Goal: Task Accomplishment & Management: Complete application form

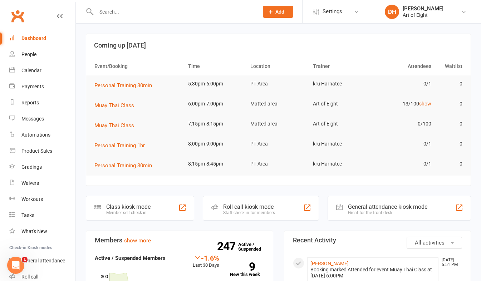
drag, startPoint x: 160, startPoint y: 15, endPoint x: 161, endPoint y: 36, distance: 20.4
click at [160, 15] on input "text" at bounding box center [174, 12] width 160 height 10
click at [131, 13] on input "text" at bounding box center [174, 12] width 160 height 10
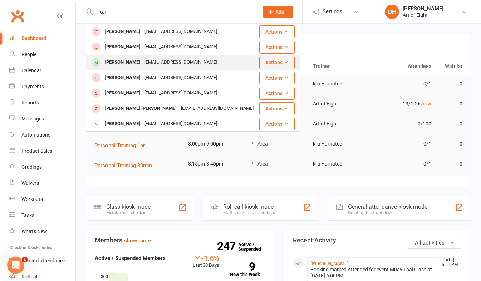
type input "kai"
click at [111, 62] on div "[PERSON_NAME]" at bounding box center [123, 62] width 40 height 10
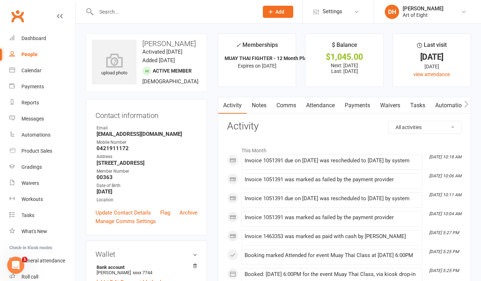
click at [356, 106] on link "Payments" at bounding box center [357, 105] width 35 height 16
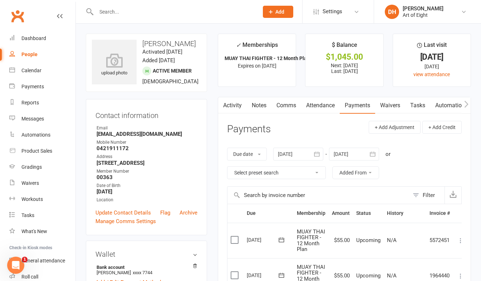
click at [131, 13] on input "text" at bounding box center [174, 12] width 160 height 10
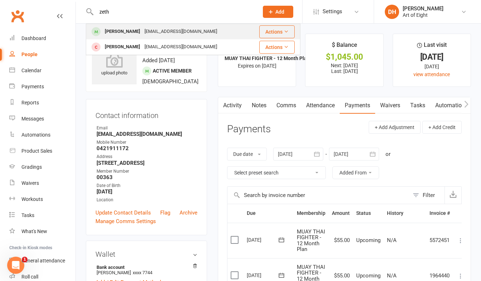
type input "zeth"
click at [109, 31] on div "[PERSON_NAME]" at bounding box center [123, 31] width 40 height 10
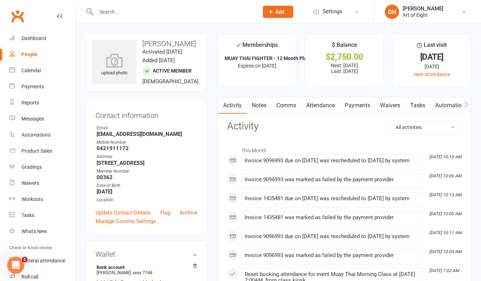
click at [366, 106] on link "Payments" at bounding box center [357, 105] width 35 height 16
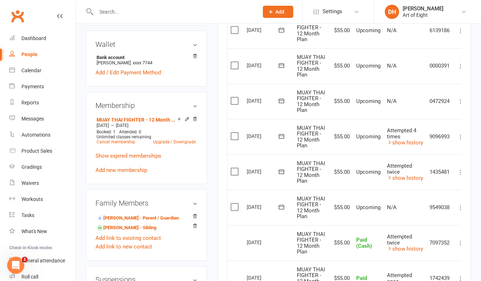
scroll to position [215, 0]
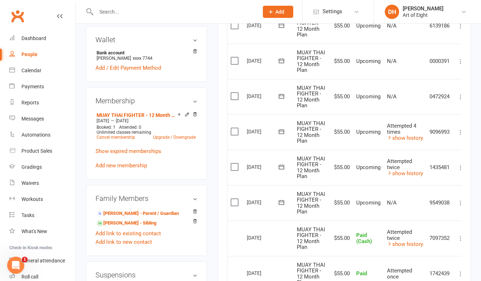
click at [461, 165] on icon at bounding box center [460, 167] width 7 height 7
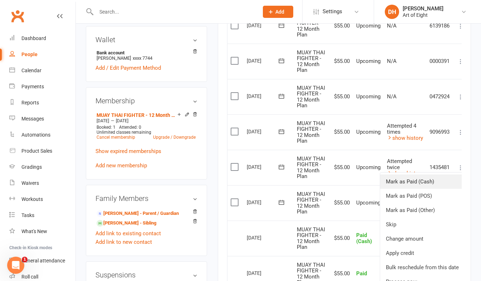
click at [423, 182] on link "Mark as Paid (Cash)" at bounding box center [423, 182] width 84 height 14
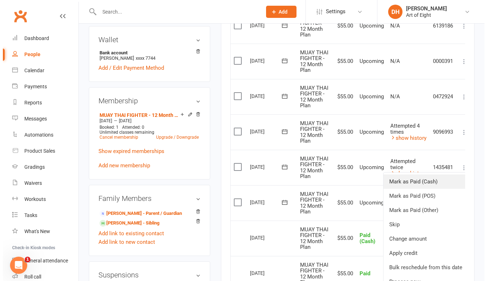
scroll to position [206, 0]
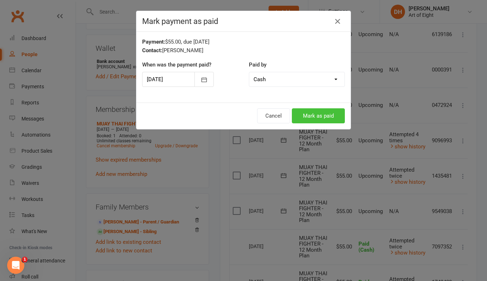
click at [308, 114] on button "Mark as paid" at bounding box center [318, 115] width 53 height 15
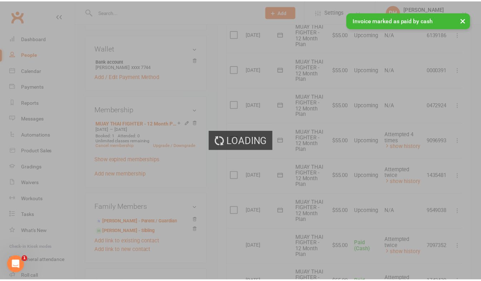
scroll to position [215, 0]
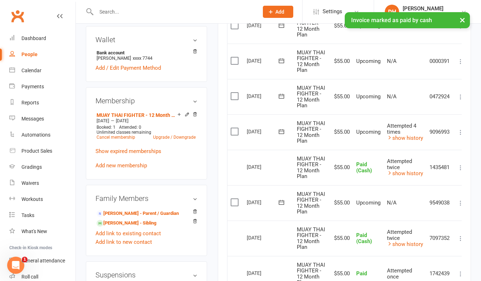
click at [461, 132] on icon at bounding box center [460, 132] width 7 height 7
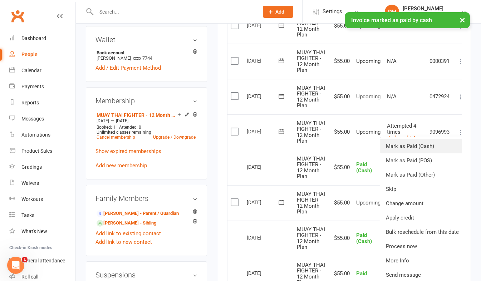
click at [430, 145] on link "Mark as Paid (Cash)" at bounding box center [423, 146] width 84 height 14
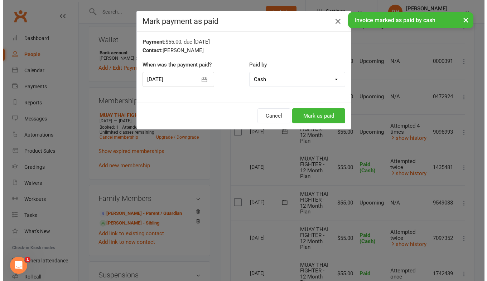
scroll to position [206, 0]
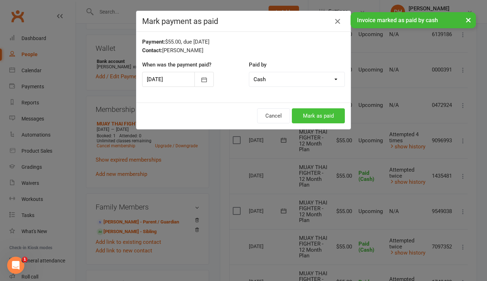
click at [326, 116] on button "Mark as paid" at bounding box center [318, 115] width 53 height 15
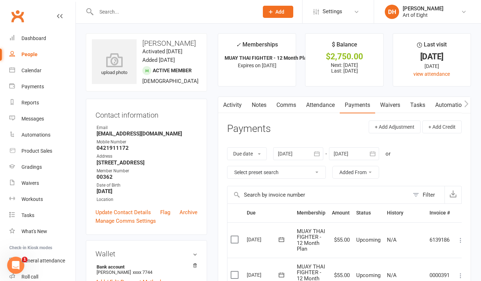
scroll to position [0, 0]
click at [123, 10] on input "text" at bounding box center [174, 12] width 160 height 10
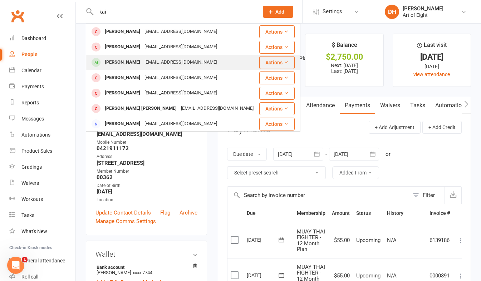
type input "kai"
click at [117, 62] on div "[PERSON_NAME]" at bounding box center [123, 62] width 40 height 10
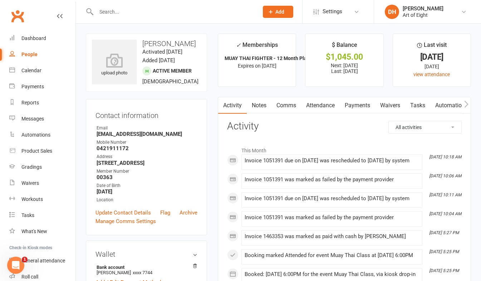
click at [363, 105] on link "Payments" at bounding box center [357, 105] width 35 height 16
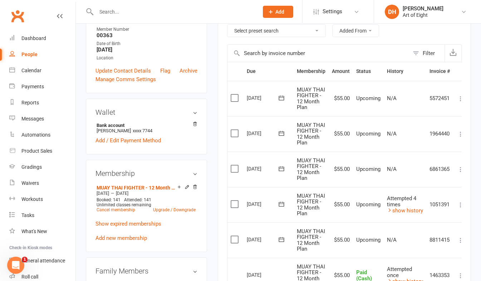
scroll to position [179, 0]
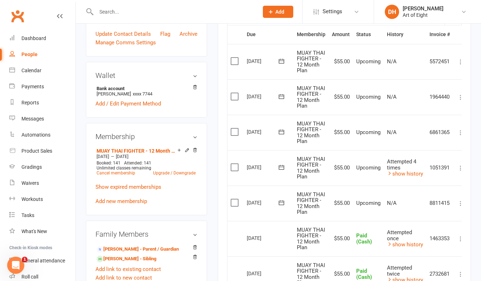
click at [461, 168] on icon at bounding box center [460, 168] width 7 height 7
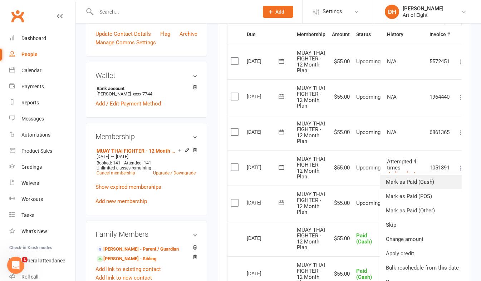
click at [422, 182] on link "Mark as Paid (Cash)" at bounding box center [423, 182] width 84 height 14
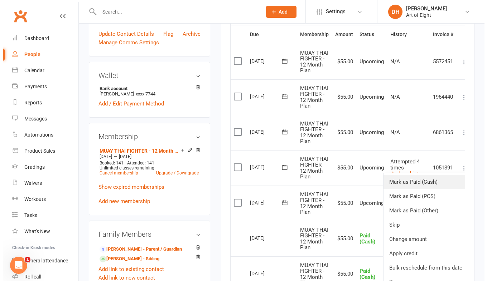
scroll to position [170, 0]
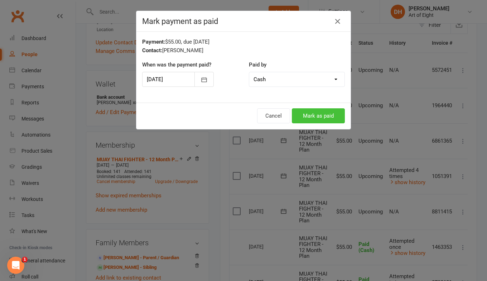
click at [316, 116] on button "Mark as paid" at bounding box center [318, 115] width 53 height 15
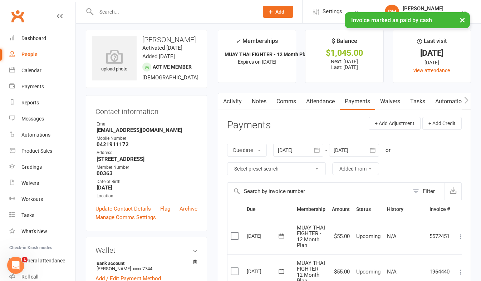
scroll to position [0, 0]
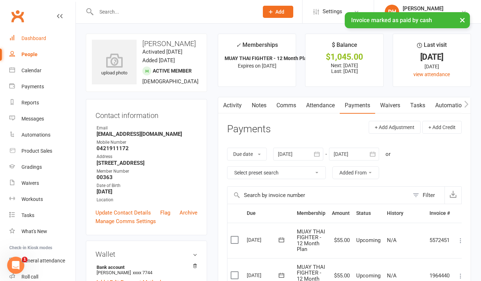
click at [36, 38] on div "Dashboard" at bounding box center [33, 38] width 25 height 6
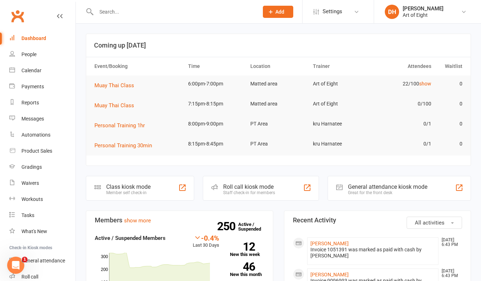
click at [235, 190] on div "Staff check-in for members" at bounding box center [249, 192] width 52 height 5
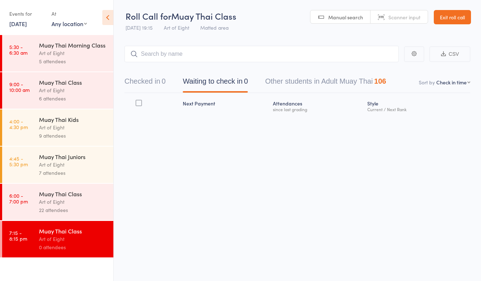
click at [82, 200] on div "Art of Eight" at bounding box center [73, 202] width 68 height 8
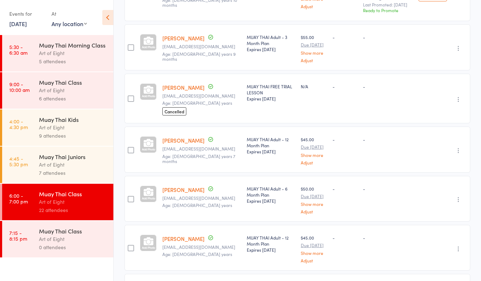
scroll to position [424, 0]
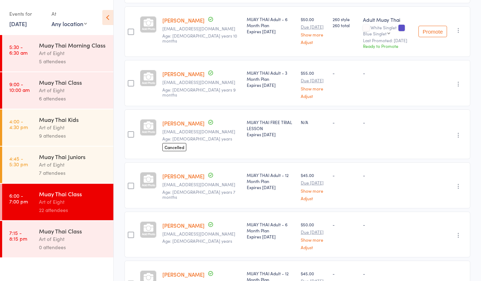
click at [181, 127] on link "[PERSON_NAME]" at bounding box center [184, 124] width 42 height 8
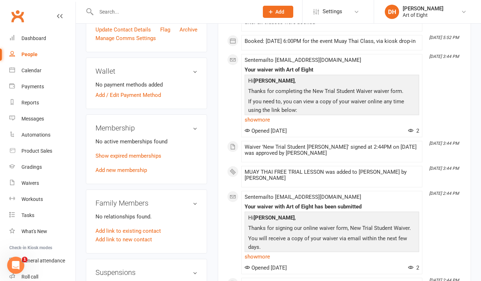
scroll to position [251, 0]
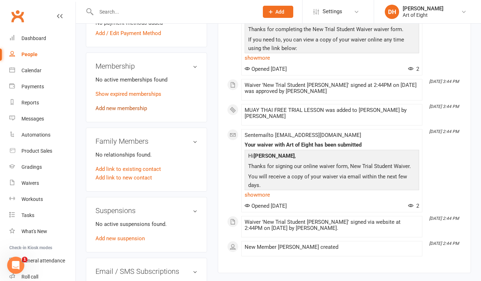
click at [117, 112] on link "Add new membership" at bounding box center [122, 108] width 52 height 6
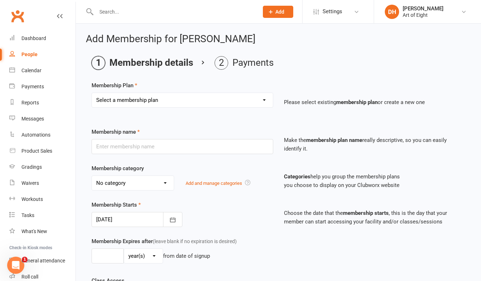
click at [126, 101] on select "Select a membership plan Create new Membership Plan MUAY THAI Adult - 12 Month …" at bounding box center [182, 100] width 181 height 14
select select "5"
click at [92, 93] on select "Select a membership plan Create new Membership Plan MUAY THAI Adult - 12 Month …" at bounding box center [182, 100] width 181 height 14
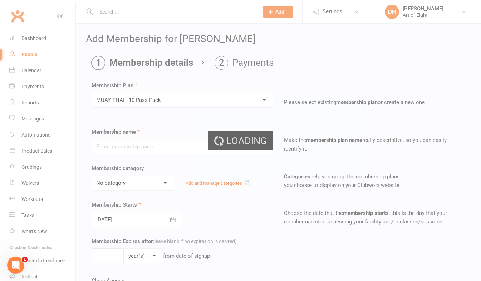
type input "MUAY THAI - 10 Pass Pack"
select select "2"
type input "3"
select select "2"
type input "10"
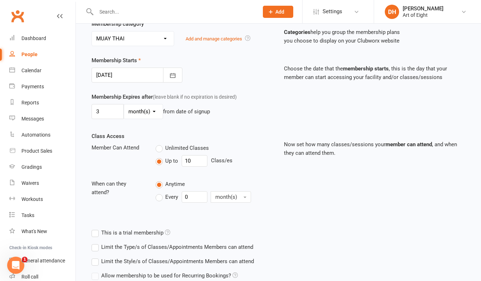
scroll to position [207, 0]
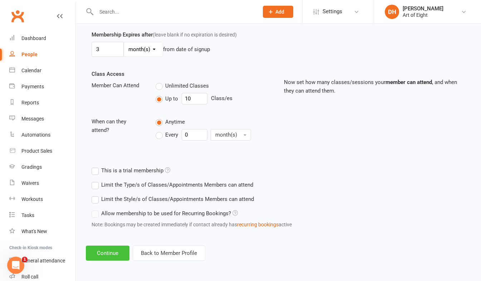
click at [113, 250] on button "Continue" at bounding box center [108, 253] width 44 height 15
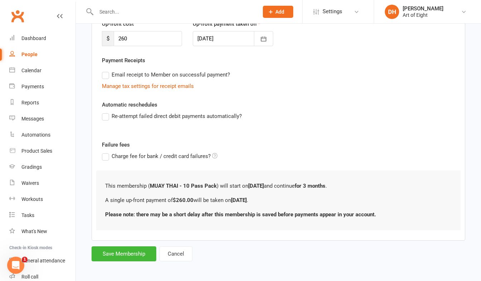
scroll to position [108, 0]
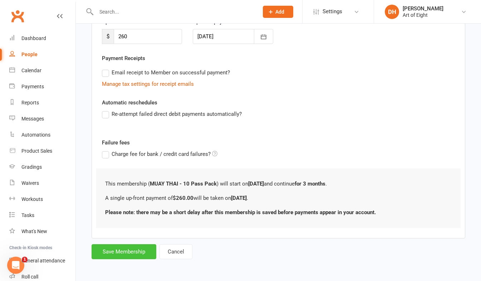
click at [120, 257] on button "Save Membership" at bounding box center [124, 251] width 65 height 15
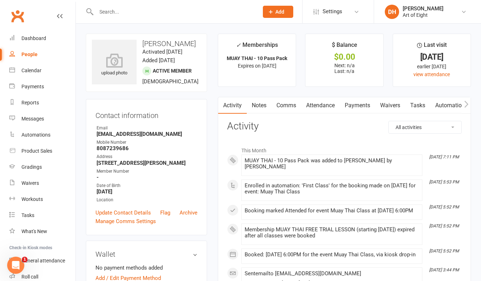
click at [355, 104] on link "Payments" at bounding box center [357, 105] width 35 height 16
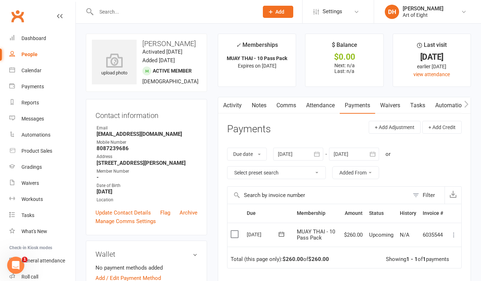
click at [454, 234] on icon at bounding box center [454, 235] width 7 height 7
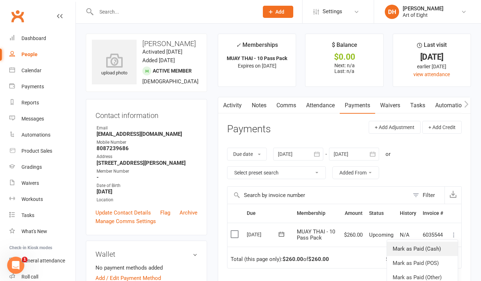
click at [425, 248] on link "Mark as Paid (Cash)" at bounding box center [422, 249] width 71 height 14
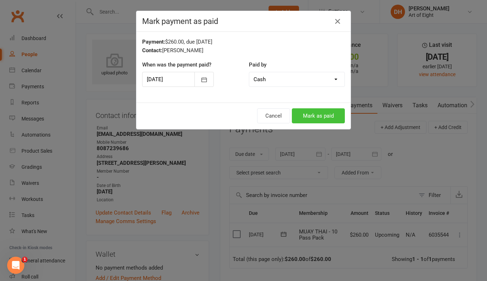
click at [304, 111] on button "Mark as paid" at bounding box center [318, 115] width 53 height 15
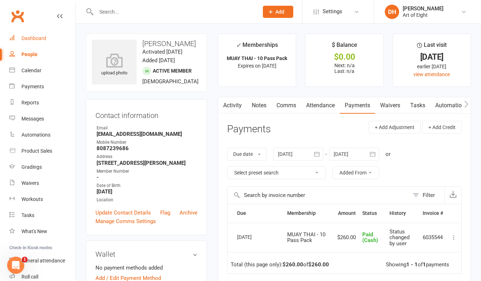
click at [34, 38] on div "Dashboard" at bounding box center [33, 38] width 25 height 6
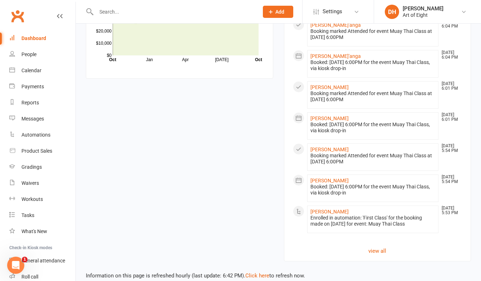
scroll to position [613, 0]
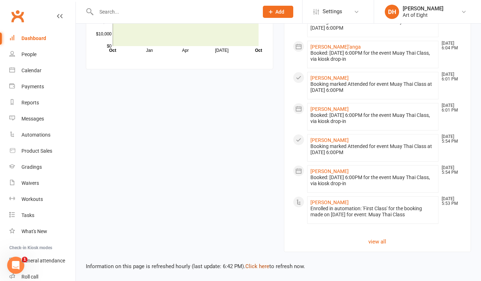
click at [260, 267] on link "Click here" at bounding box center [258, 266] width 24 height 6
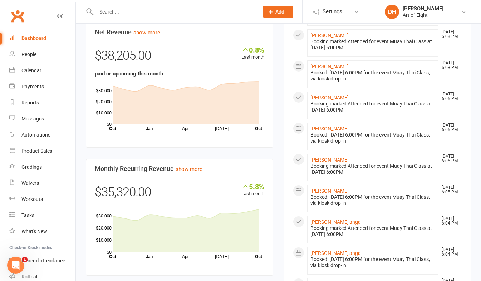
scroll to position [398, 0]
